Goal: Task Accomplishment & Management: Manage account settings

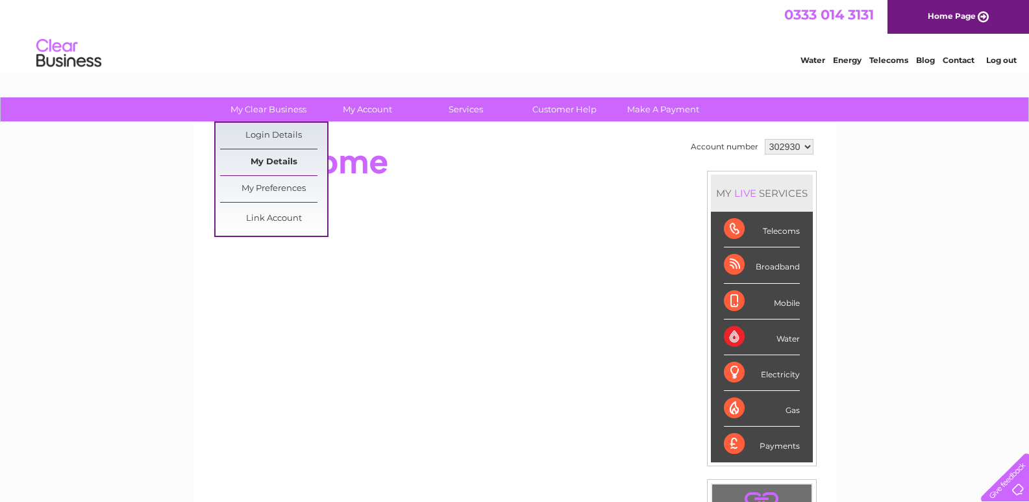
click at [278, 156] on link "My Details" at bounding box center [273, 162] width 107 height 26
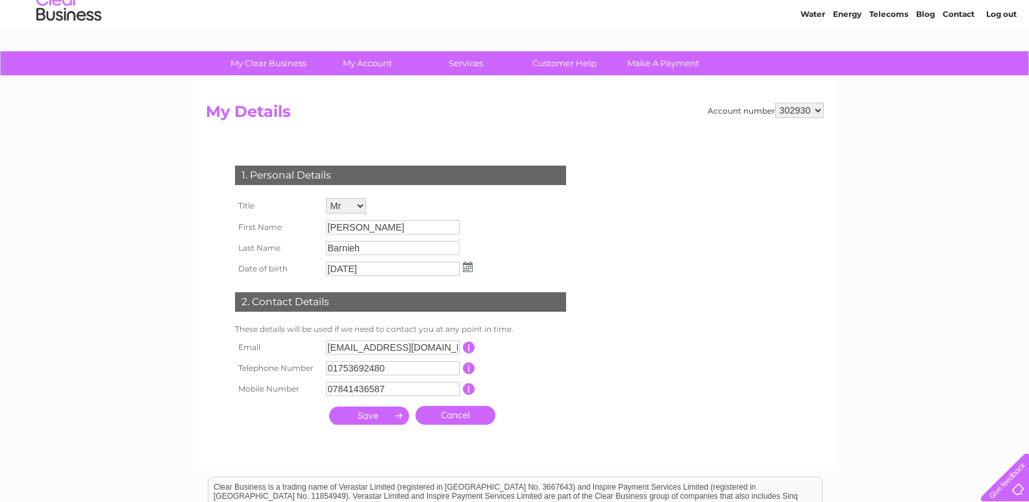
scroll to position [65, 0]
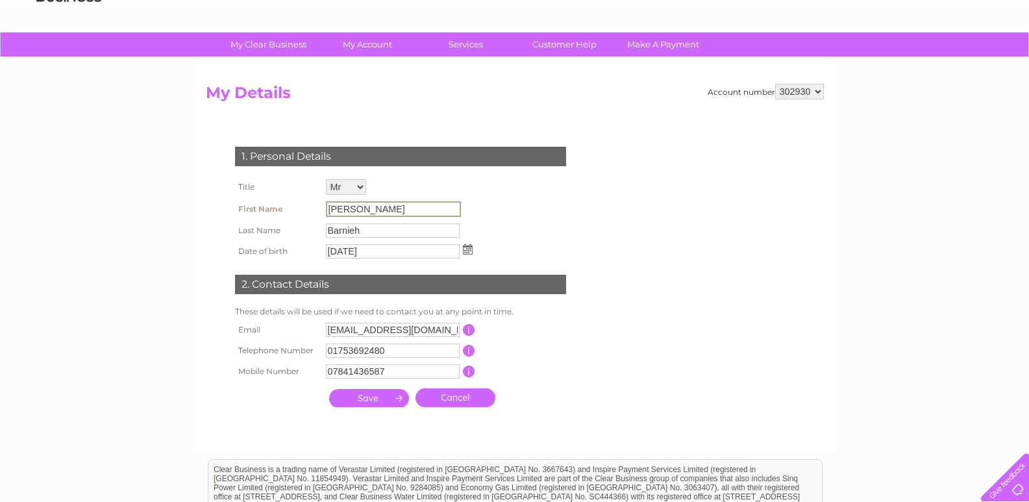
drag, startPoint x: 375, startPoint y: 209, endPoint x: 279, endPoint y: 206, distance: 96.1
click at [279, 206] on tr "First Name Joseph" at bounding box center [354, 209] width 244 height 22
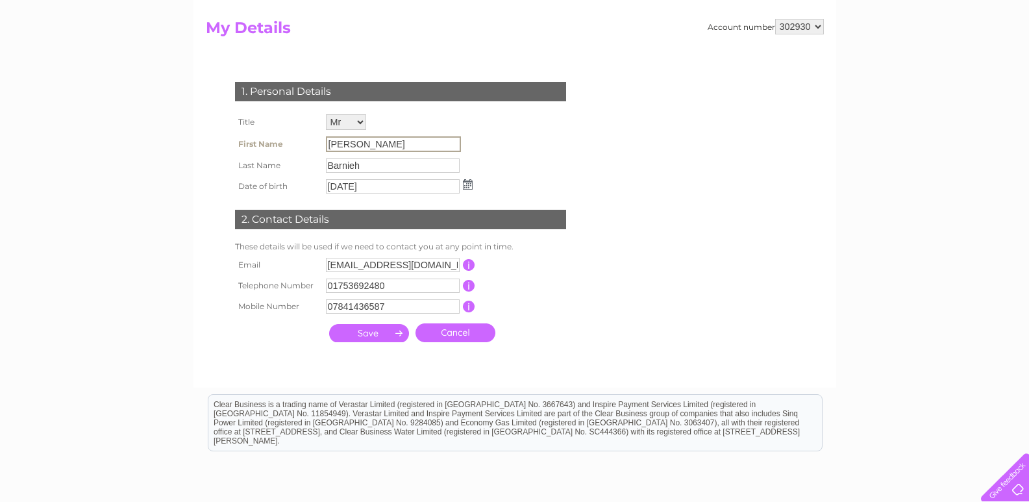
click at [468, 269] on input "button" at bounding box center [469, 265] width 12 height 12
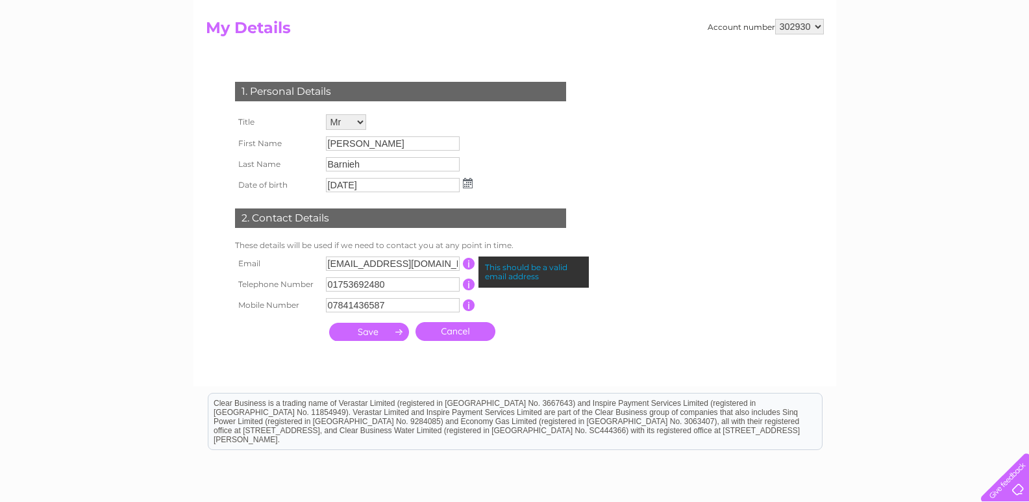
click at [468, 266] on input "button" at bounding box center [469, 264] width 12 height 12
click at [558, 329] on div "1. Personal Details Title Mr Mrs Ms Miss Dr Rev Prof Other First Name Joseph La…" at bounding box center [403, 208] width 395 height 279
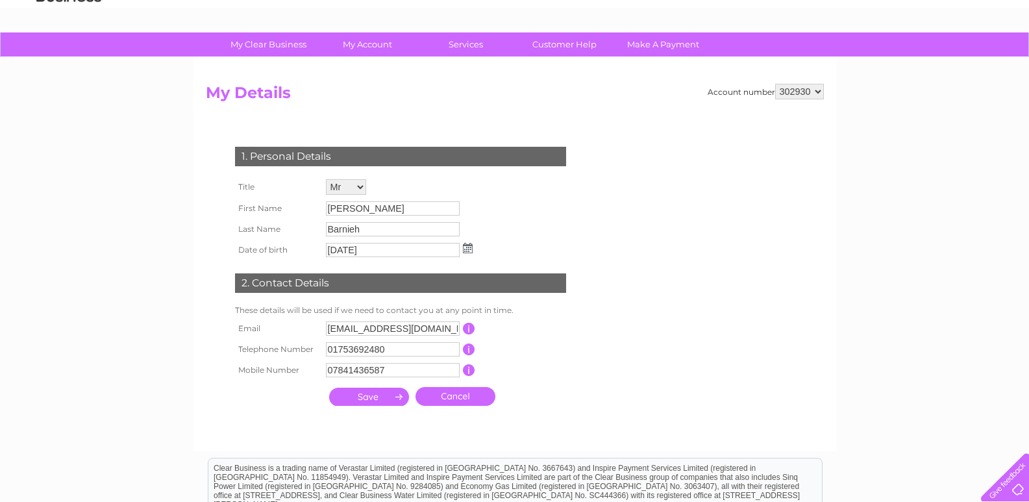
scroll to position [51, 0]
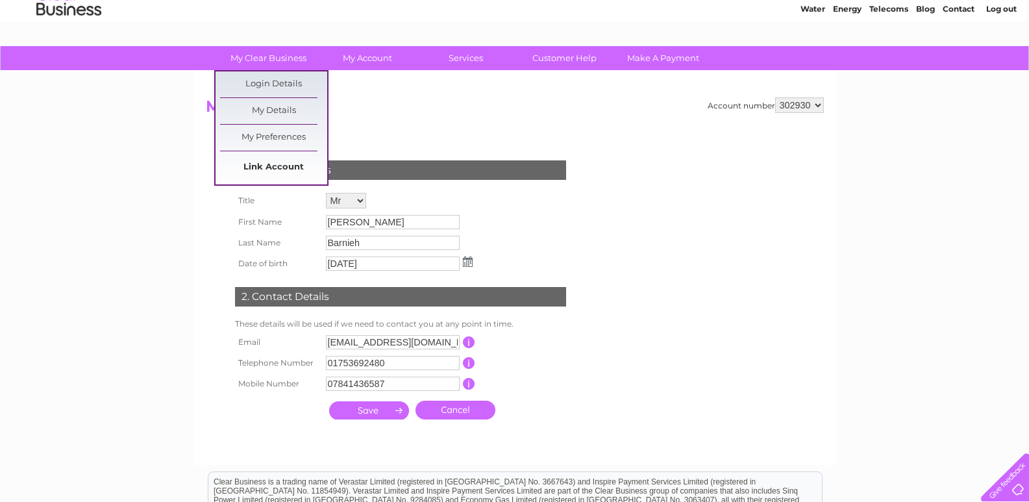
click at [273, 170] on link "Link Account" at bounding box center [273, 168] width 107 height 26
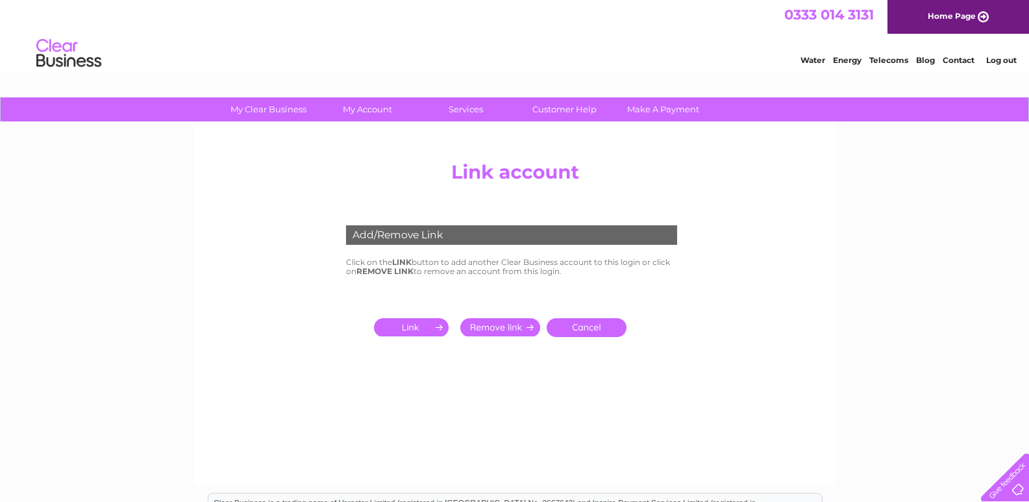
click at [404, 325] on input "submit" at bounding box center [414, 327] width 80 height 18
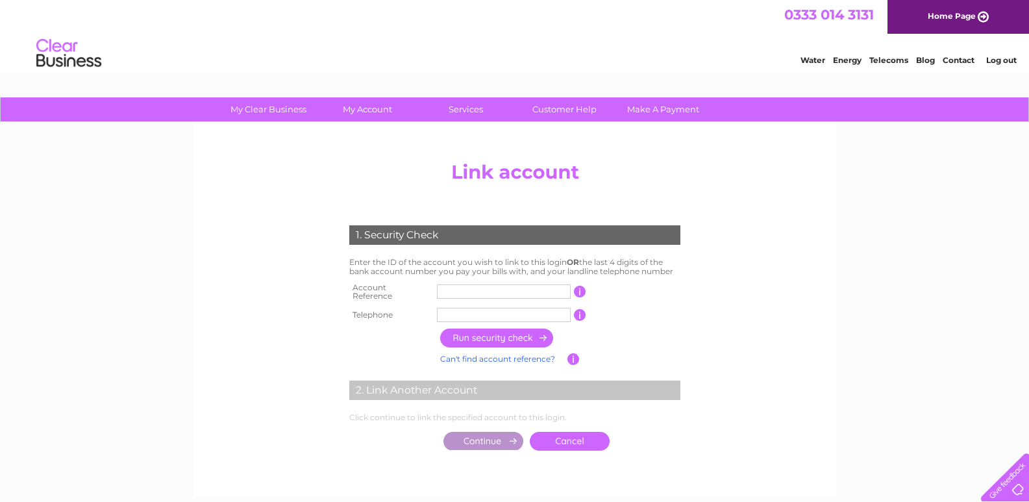
click at [464, 288] on input "text" at bounding box center [504, 291] width 134 height 14
